Goal: Feedback & Contribution: Leave review/rating

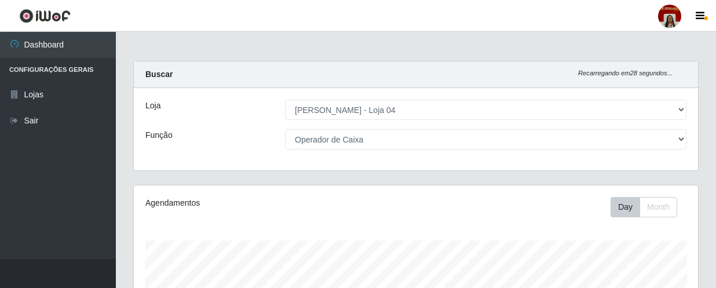
select select "251"
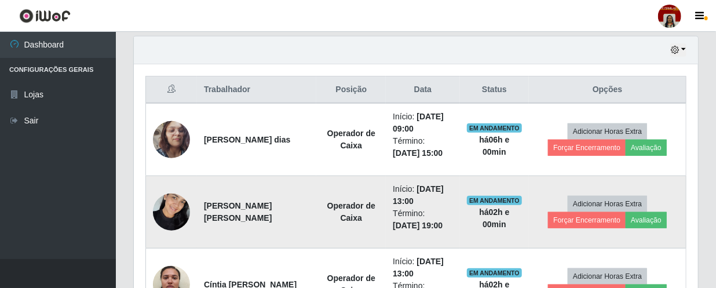
scroll to position [406, 0]
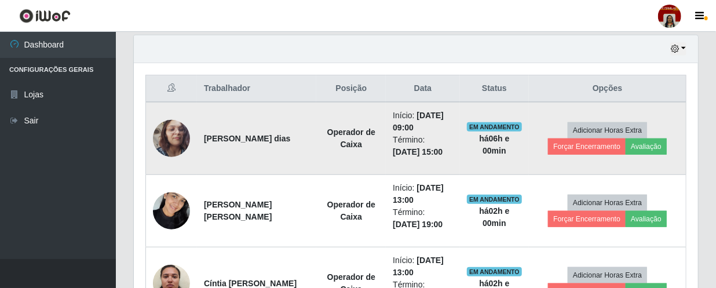
click at [179, 133] on img at bounding box center [171, 139] width 37 height 66
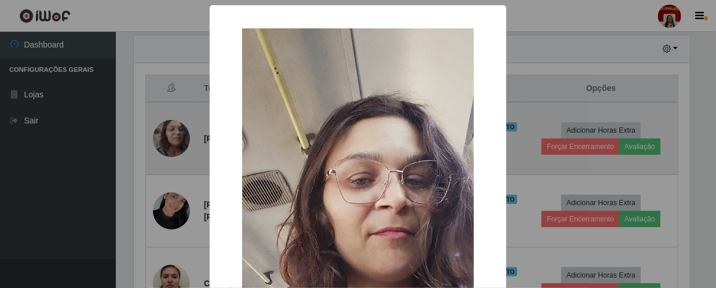
scroll to position [241, 559]
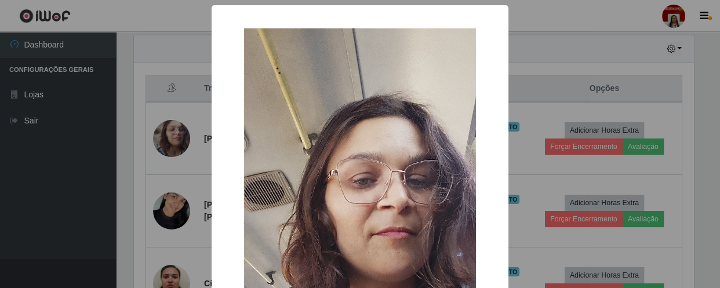
click at [81, 139] on div "× OK Cancel" at bounding box center [360, 144] width 720 height 288
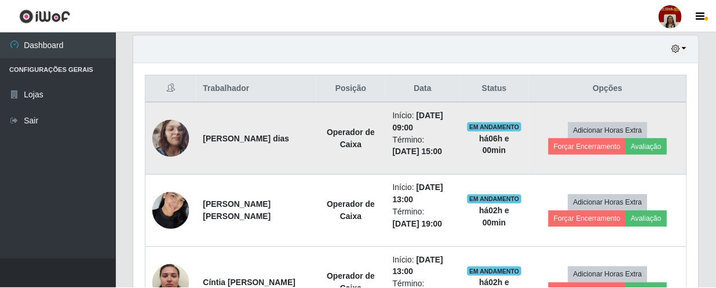
scroll to position [241, 565]
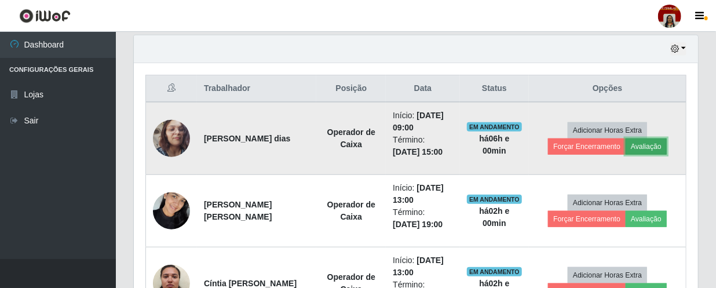
click at [646, 141] on button "Avaliação" at bounding box center [646, 147] width 41 height 16
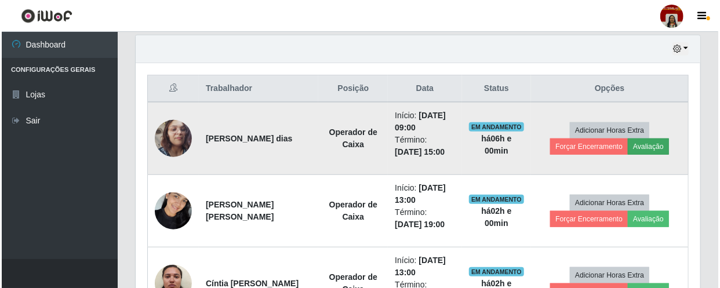
scroll to position [241, 559]
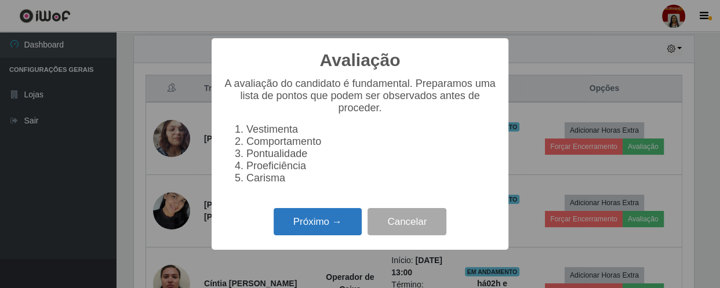
click at [326, 229] on button "Próximo →" at bounding box center [318, 221] width 88 height 27
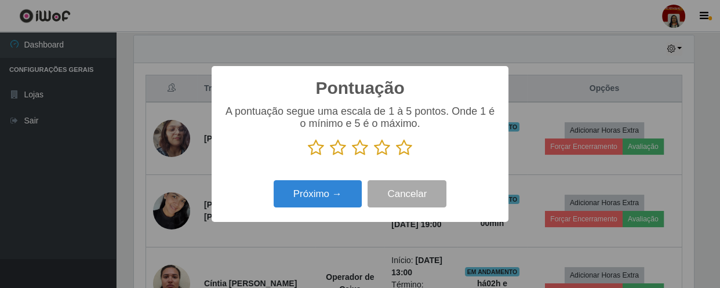
scroll to position [579435, 579115]
click at [400, 145] on icon at bounding box center [404, 147] width 16 height 17
click at [396, 157] on input "radio" at bounding box center [396, 157] width 0 height 0
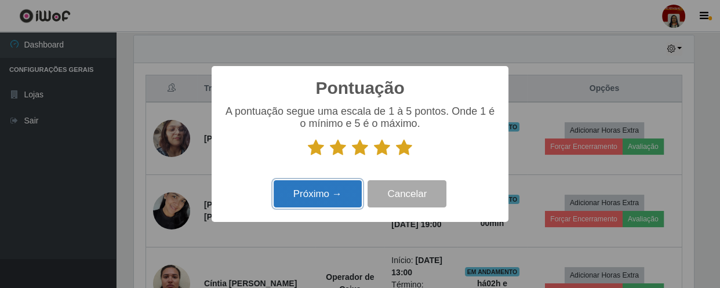
click at [345, 183] on button "Próximo →" at bounding box center [318, 193] width 88 height 27
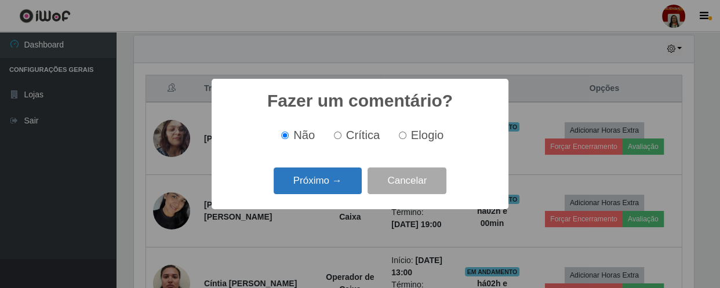
click at [318, 185] on button "Próximo →" at bounding box center [318, 181] width 88 height 27
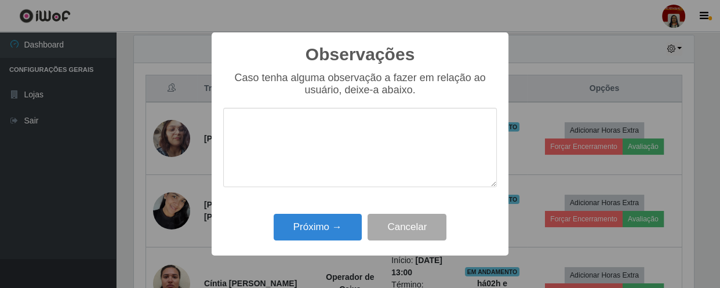
click at [326, 261] on div "Observações × Caso tenha alguma observação a fazer em relação ao usuário, deixe…" at bounding box center [360, 144] width 720 height 288
click at [325, 225] on button "Próximo →" at bounding box center [318, 227] width 88 height 27
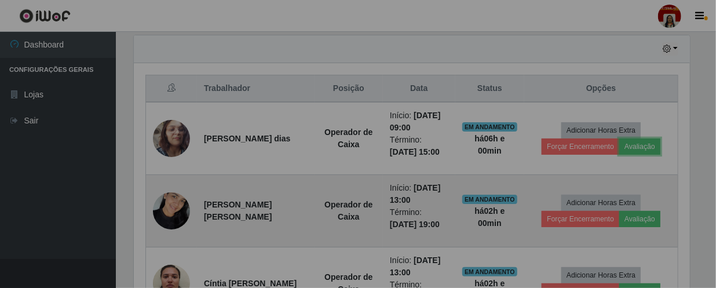
scroll to position [241, 565]
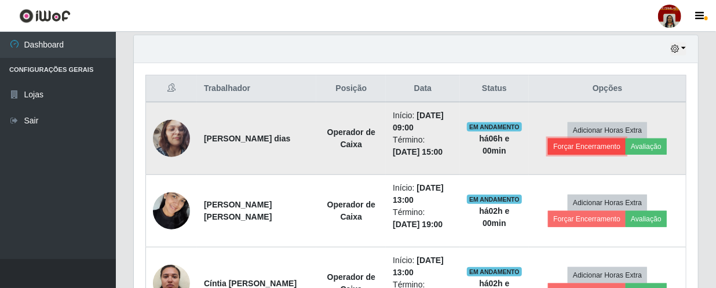
click at [562, 150] on button "Forçar Encerramento" at bounding box center [587, 147] width 78 height 16
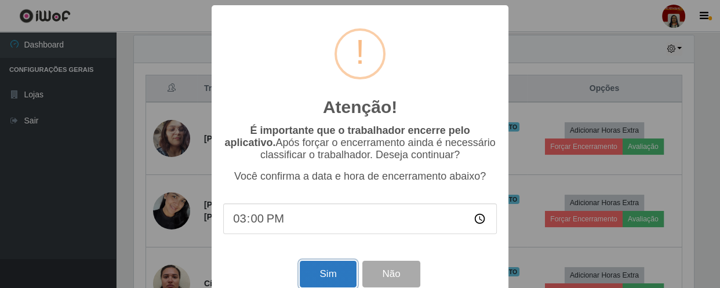
click at [346, 270] on button "Sim" at bounding box center [328, 274] width 56 height 27
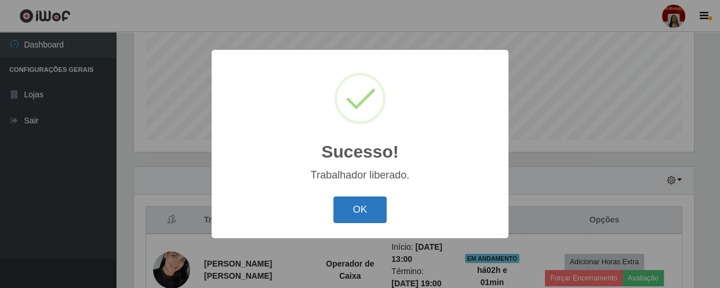
click at [376, 203] on button "OK" at bounding box center [360, 210] width 54 height 27
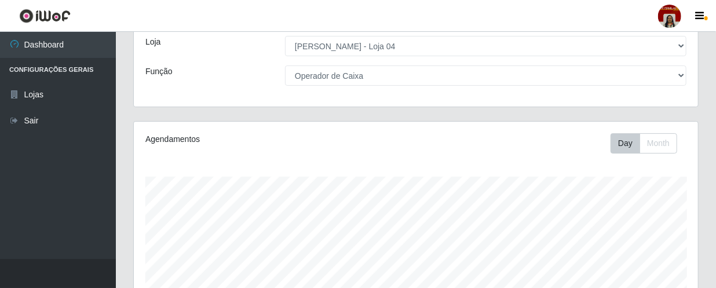
scroll to position [0, 0]
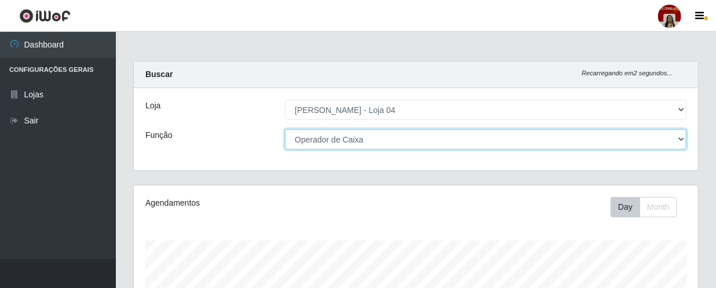
click at [365, 136] on select "[Selecione...] ASG ASG + ASG ++ Auxiliar de Depósito Auxiliar de Depósito + Aux…" at bounding box center [486, 139] width 402 height 20
click at [285, 129] on select "[Selecione...] ASG ASG + ASG ++ Auxiliar de Depósito Auxiliar de Depósito + Aux…" at bounding box center [486, 139] width 402 height 20
click at [373, 140] on select "[Selecione...] ASG ASG + ASG ++ Auxiliar de Depósito Auxiliar de Depósito + Aux…" at bounding box center [486, 139] width 402 height 20
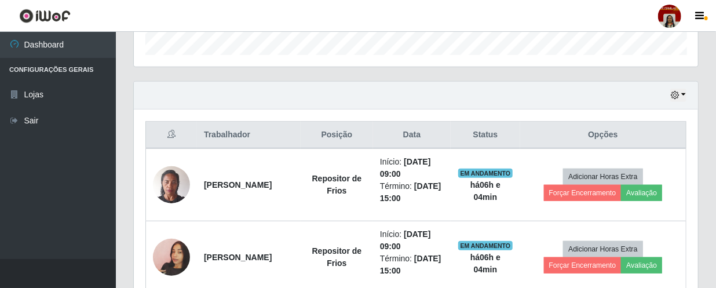
scroll to position [421, 0]
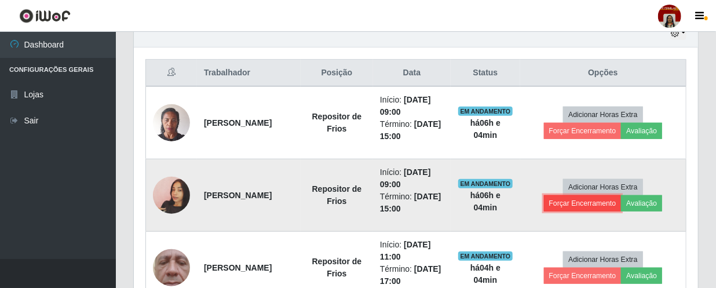
click at [613, 204] on button "Forçar Encerramento" at bounding box center [583, 203] width 78 height 16
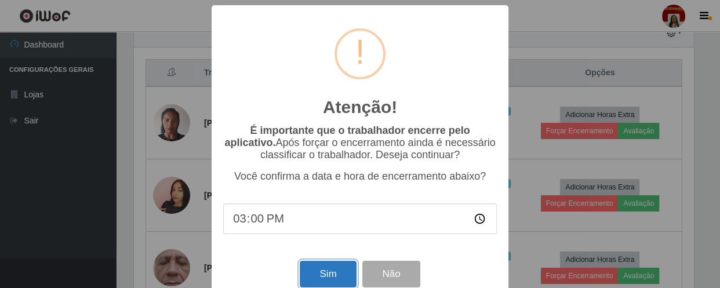
click at [318, 272] on button "Sim" at bounding box center [328, 274] width 56 height 27
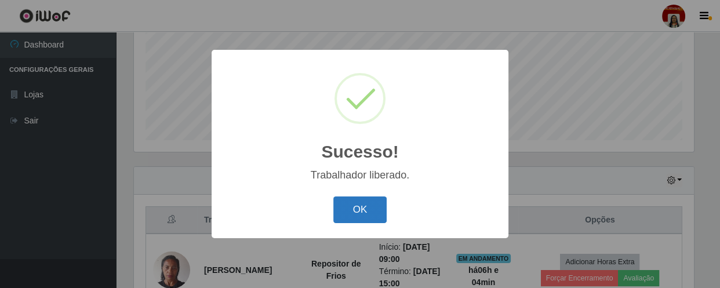
click at [352, 203] on button "OK" at bounding box center [360, 210] width 54 height 27
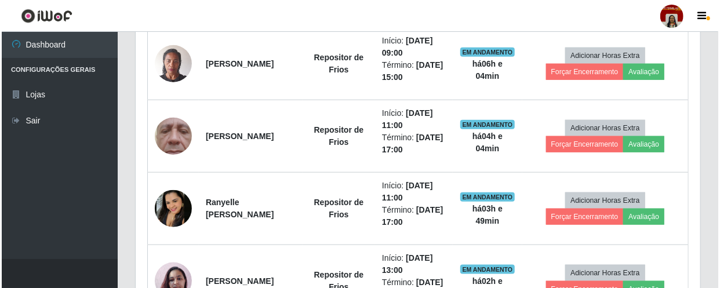
scroll to position [485, 0]
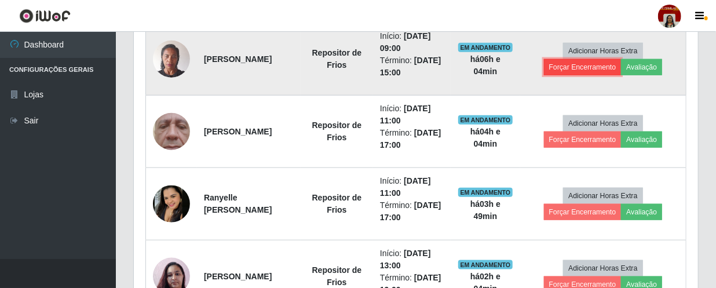
click at [596, 65] on button "Forçar Encerramento" at bounding box center [583, 67] width 78 height 16
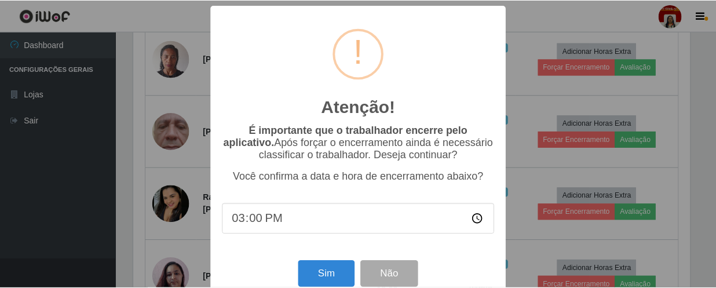
scroll to position [241, 559]
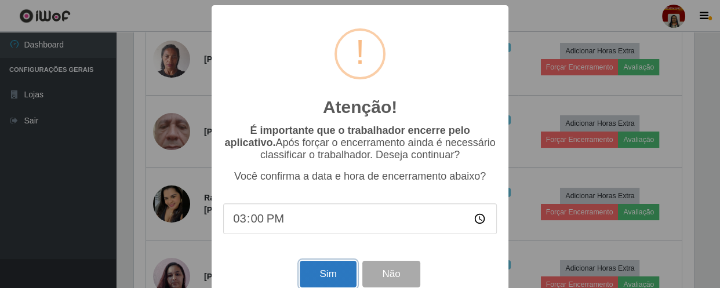
click at [315, 267] on button "Sim" at bounding box center [328, 274] width 56 height 27
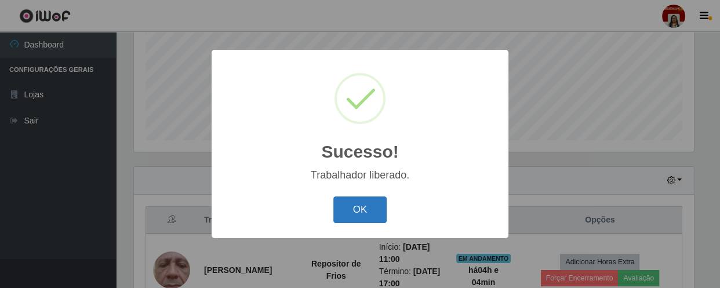
click at [354, 209] on button "OK" at bounding box center [360, 210] width 54 height 27
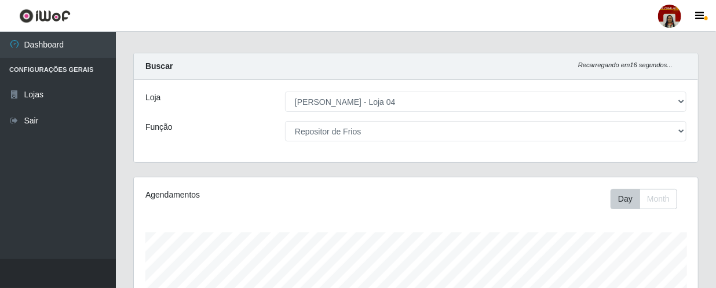
scroll to position [0, 0]
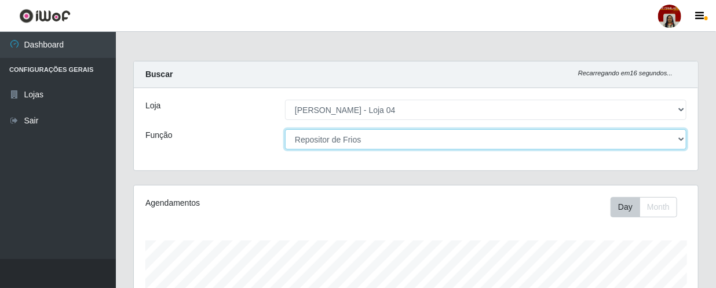
click at [400, 146] on select "[Selecione...] ASG ASG + ASG ++ Auxiliar de Depósito Auxiliar de Depósito + Aux…" at bounding box center [486, 139] width 402 height 20
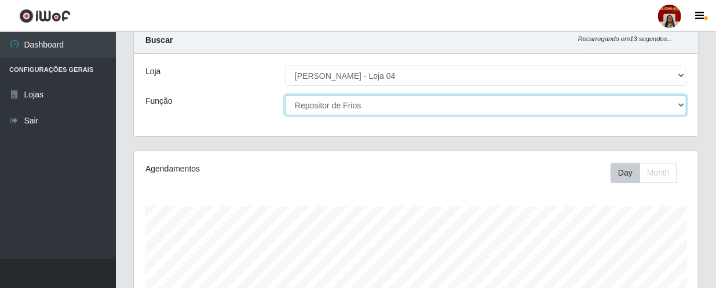
scroll to position [52, 0]
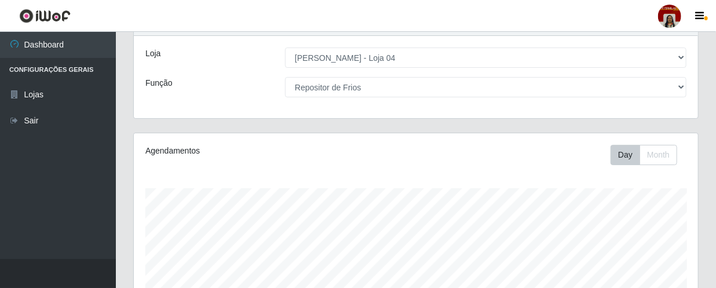
click at [412, 98] on div "Loja [Selecione...] Mar Vermelho - Loja 04 Função [Selecione...] ASG ASG + ASG …" at bounding box center [416, 77] width 565 height 82
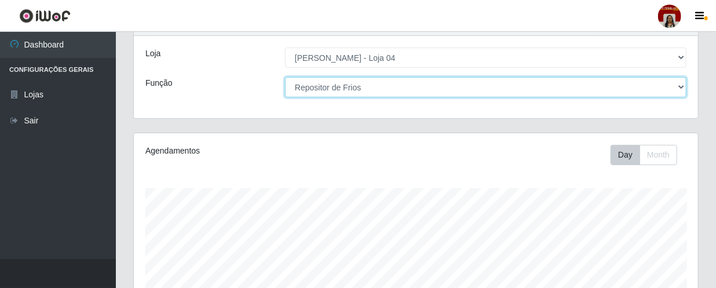
click at [417, 90] on select "[Selecione...] ASG ASG + ASG ++ Auxiliar de Depósito Auxiliar de Depósito + Aux…" at bounding box center [486, 87] width 402 height 20
click at [285, 77] on select "[Selecione...] ASG ASG + ASG ++ Auxiliar de Depósito Auxiliar de Depósito + Aux…" at bounding box center [486, 87] width 402 height 20
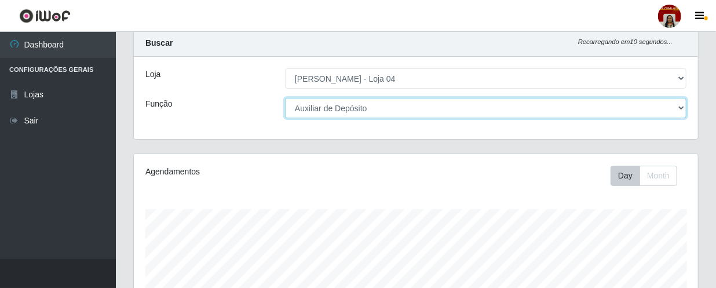
scroll to position [11, 0]
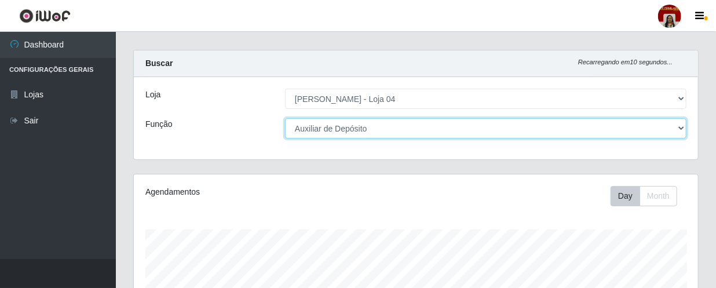
click at [408, 130] on select "[Selecione...] ASG ASG + ASG ++ Auxiliar de Depósito Auxiliar de Depósito + Aux…" at bounding box center [486, 128] width 402 height 20
select select "110"
click at [285, 118] on select "[Selecione...] ASG ASG + ASG ++ Auxiliar de Depósito Auxiliar de Depósito + Aux…" at bounding box center [486, 128] width 402 height 20
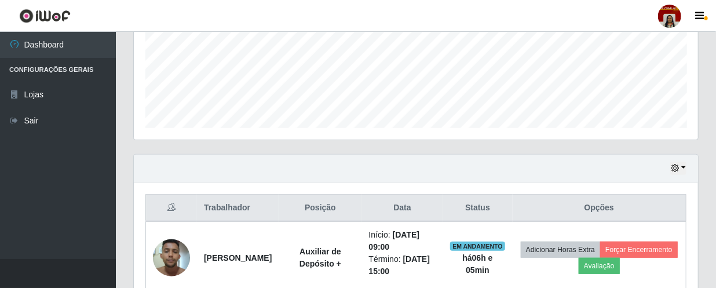
scroll to position [419, 0]
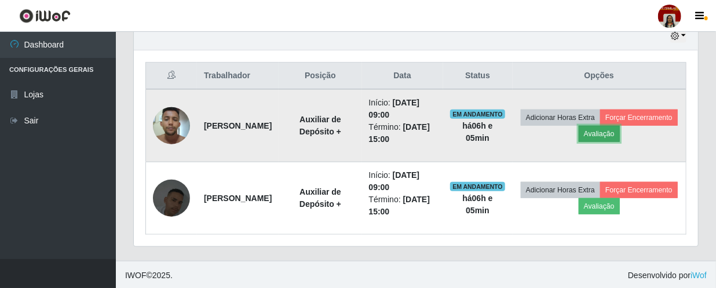
click at [620, 132] on button "Avaliação" at bounding box center [599, 134] width 41 height 16
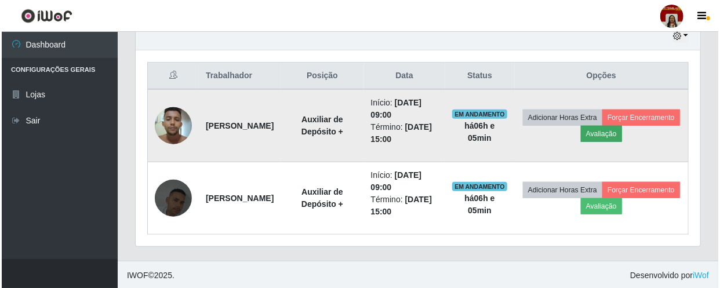
scroll to position [0, 0]
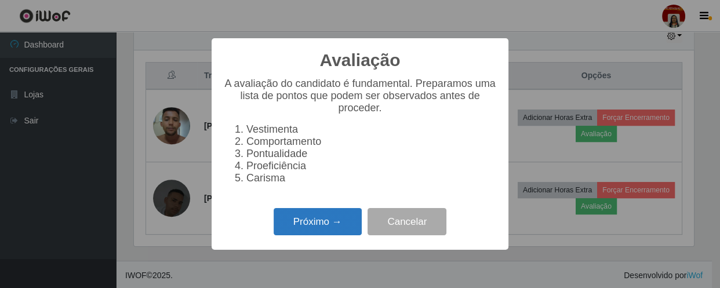
click at [289, 231] on button "Próximo →" at bounding box center [318, 221] width 88 height 27
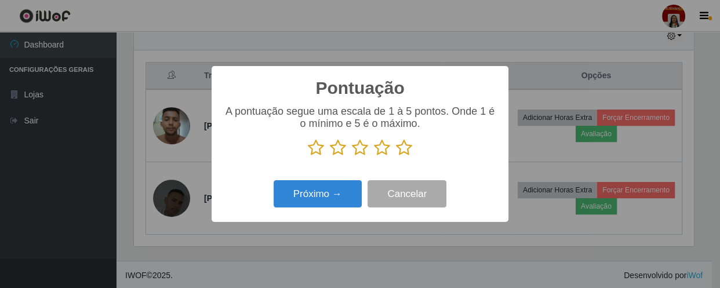
click at [402, 151] on icon at bounding box center [404, 147] width 16 height 17
click at [396, 157] on input "radio" at bounding box center [396, 157] width 0 height 0
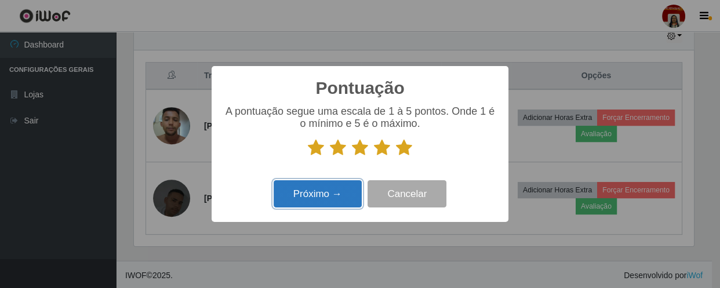
click at [334, 203] on button "Próximo →" at bounding box center [318, 193] width 88 height 27
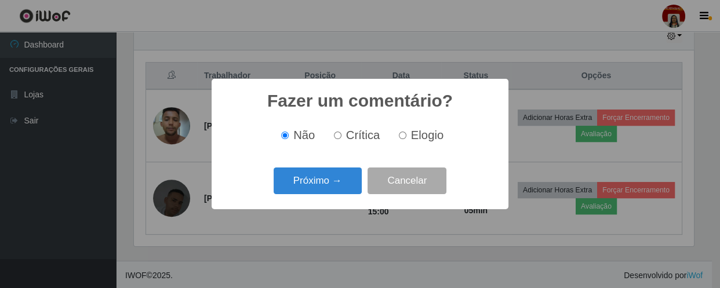
click at [341, 183] on button "Próximo →" at bounding box center [318, 181] width 88 height 27
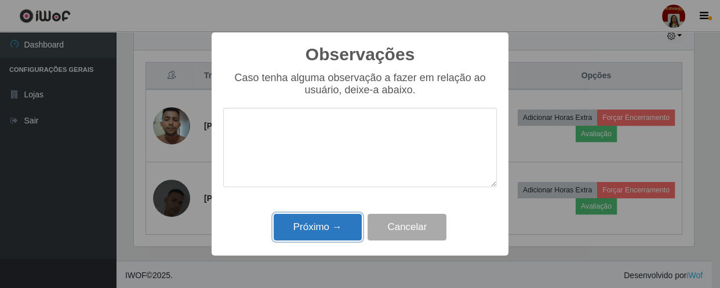
click at [317, 225] on button "Próximo →" at bounding box center [318, 227] width 88 height 27
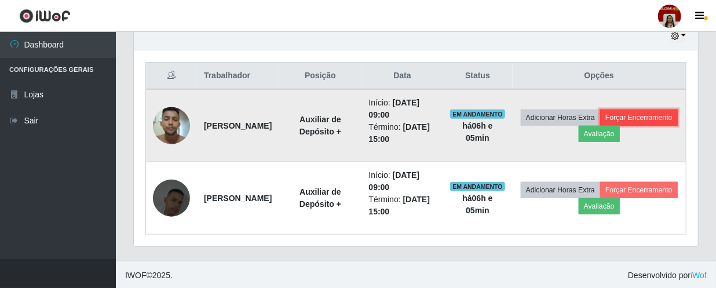
click at [601, 126] on button "Forçar Encerramento" at bounding box center [640, 118] width 78 height 16
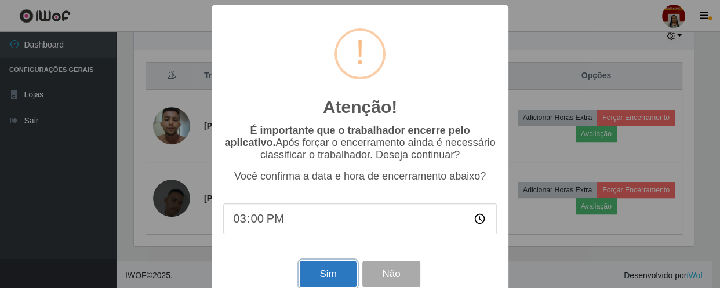
click at [341, 278] on button "Sim" at bounding box center [328, 274] width 56 height 27
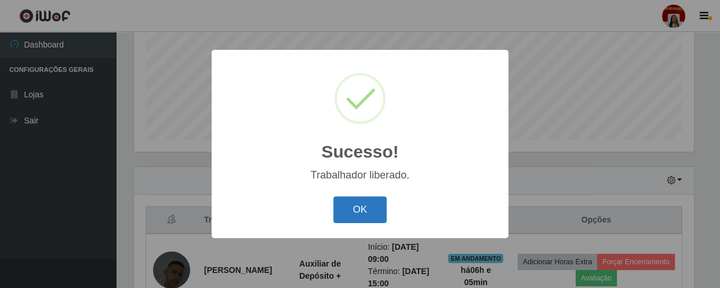
click at [354, 208] on button "OK" at bounding box center [360, 210] width 54 height 27
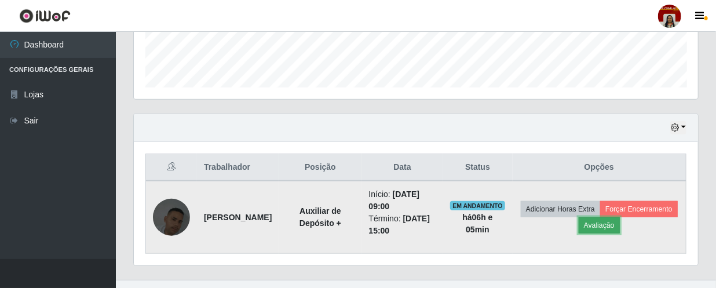
click at [620, 226] on button "Avaliação" at bounding box center [599, 225] width 41 height 16
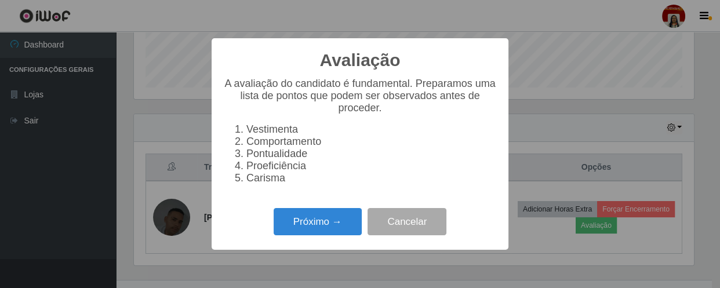
click at [343, 238] on div "Próximo → Cancelar" at bounding box center [360, 221] width 274 height 33
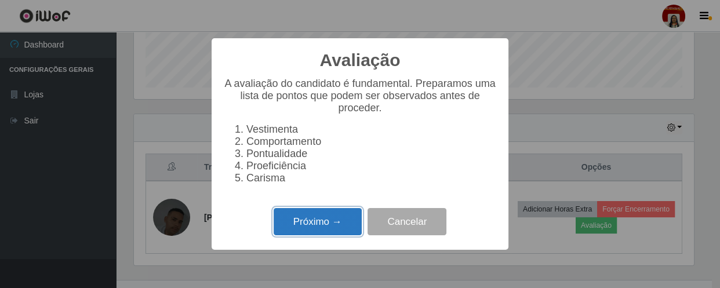
click at [344, 230] on button "Próximo →" at bounding box center [318, 221] width 88 height 27
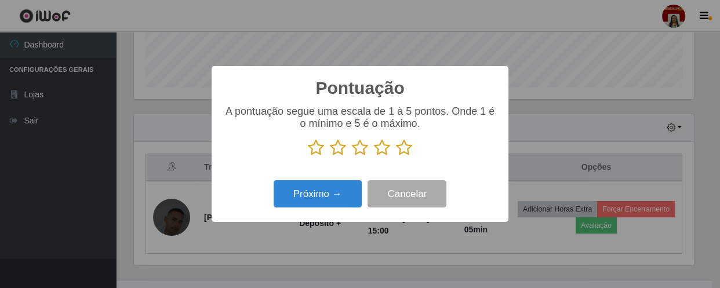
click at [408, 154] on icon at bounding box center [404, 147] width 16 height 17
click at [396, 157] on input "radio" at bounding box center [396, 157] width 0 height 0
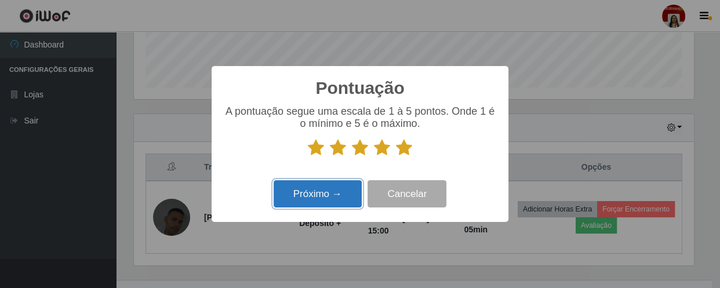
click at [329, 197] on button "Próximo →" at bounding box center [318, 193] width 88 height 27
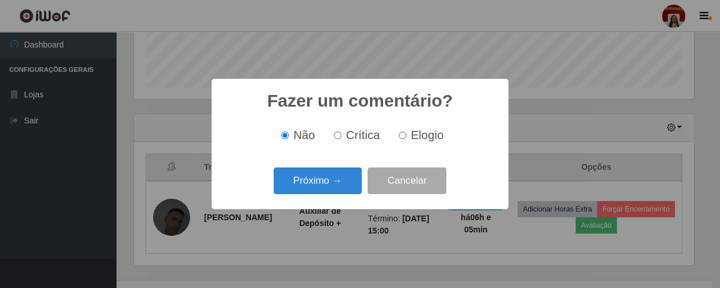
click at [242, 172] on div "Próximo → Cancelar" at bounding box center [360, 180] width 274 height 33
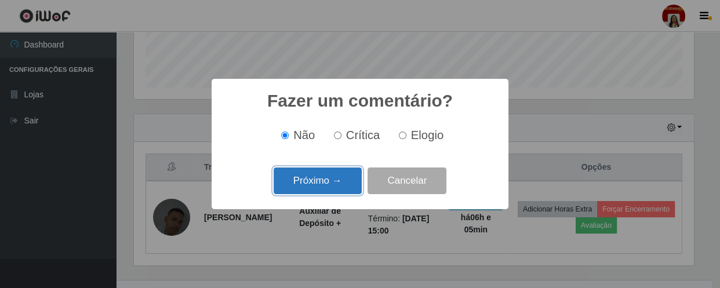
click at [306, 183] on button "Próximo →" at bounding box center [318, 181] width 88 height 27
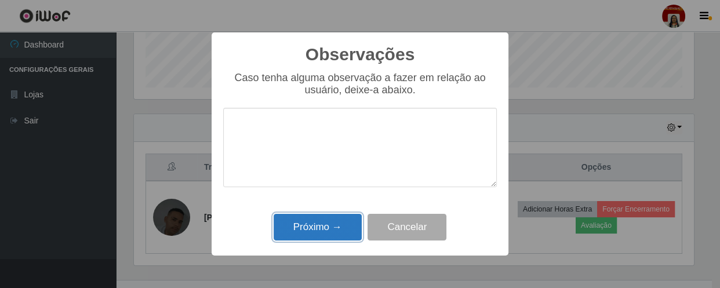
click at [345, 237] on button "Próximo →" at bounding box center [318, 227] width 88 height 27
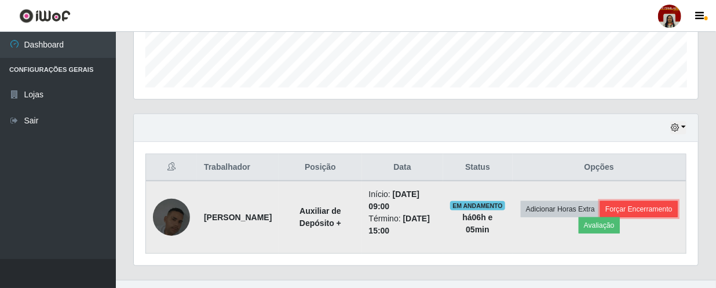
click at [601, 217] on button "Forçar Encerramento" at bounding box center [640, 209] width 78 height 16
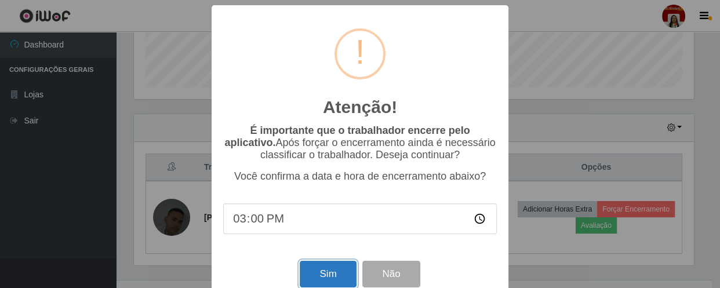
click at [337, 276] on button "Sim" at bounding box center [328, 274] width 56 height 27
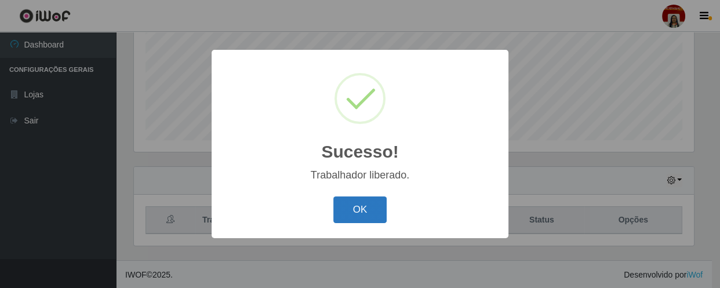
click at [369, 211] on button "OK" at bounding box center [360, 210] width 54 height 27
